Goal: Book appointment/travel/reservation

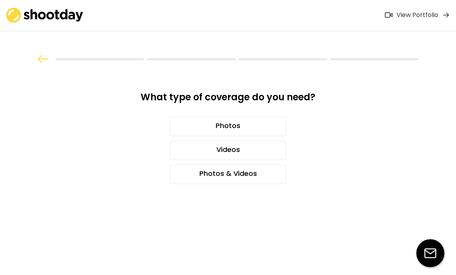
click at [210, 170] on div "Photos & Videos" at bounding box center [228, 174] width 116 height 19
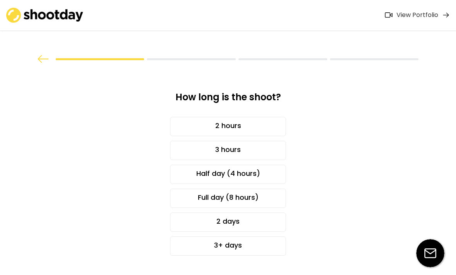
click at [222, 132] on div "2 hours" at bounding box center [228, 126] width 116 height 19
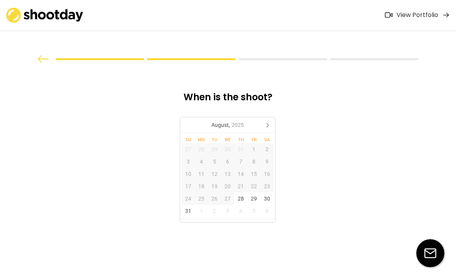
click at [256, 197] on div "29" at bounding box center [253, 199] width 13 height 12
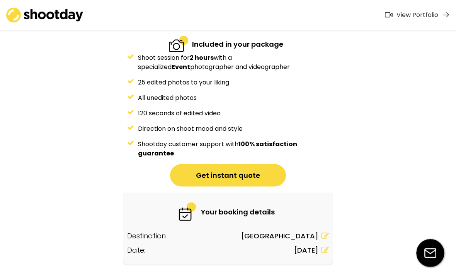
scroll to position [87, 0]
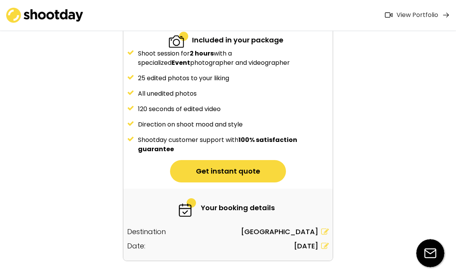
click at [246, 175] on button "Get instant quote" at bounding box center [228, 171] width 116 height 22
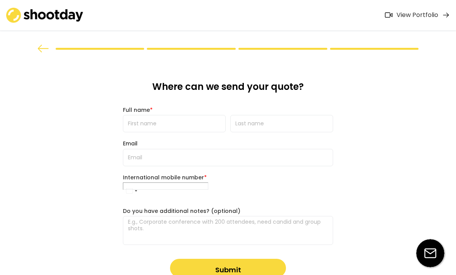
scroll to position [0, 0]
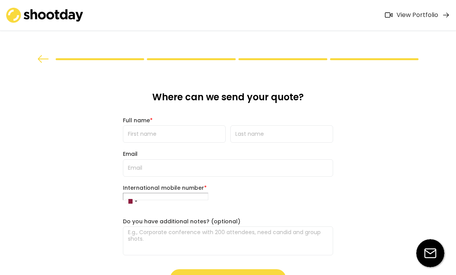
click at [201, 147] on div "Where can we send your quote? Full name * Email International mobile number * […" at bounding box center [228, 189] width 222 height 251
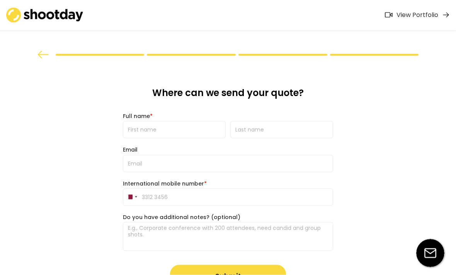
scroll to position [26, 0]
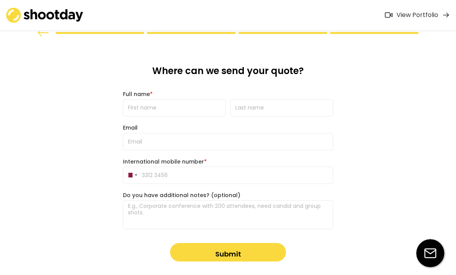
click at [191, 105] on input "input" at bounding box center [174, 107] width 103 height 17
type input "ش"
type input "ذا"
